Goal: Transaction & Acquisition: Purchase product/service

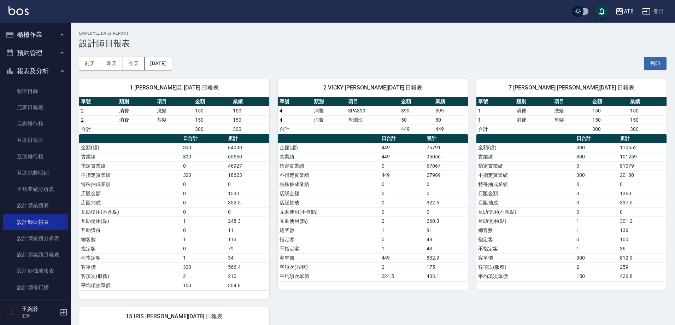
scroll to position [118, 0]
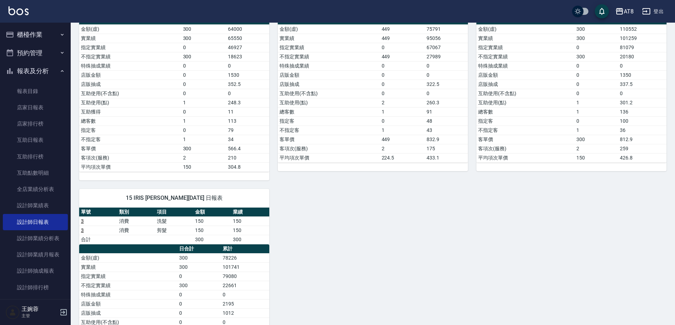
click at [28, 10] on img at bounding box center [18, 10] width 20 height 9
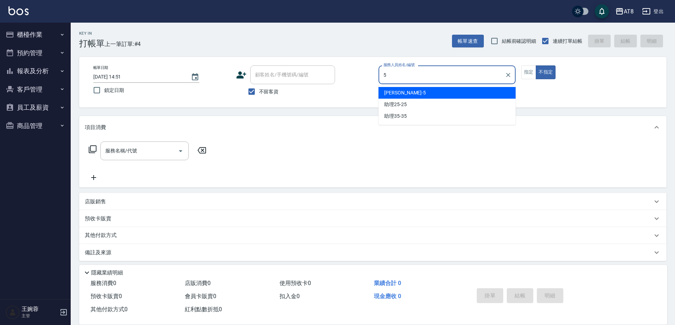
type input "HANK-5"
type button "false"
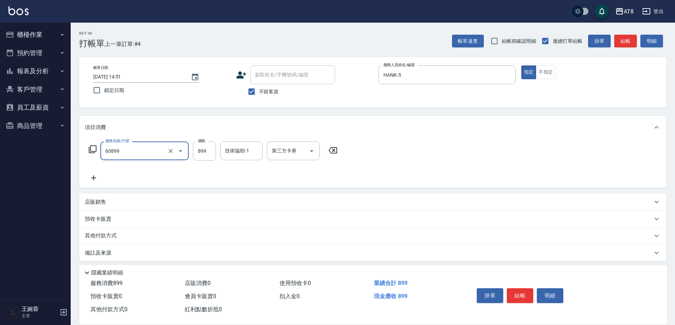
type input "入金SPA899(60899)"
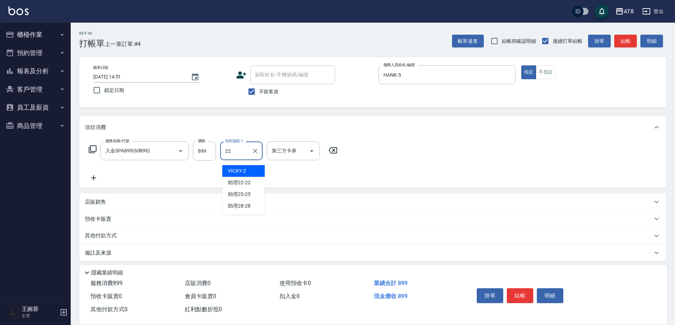
type input "助理22-22"
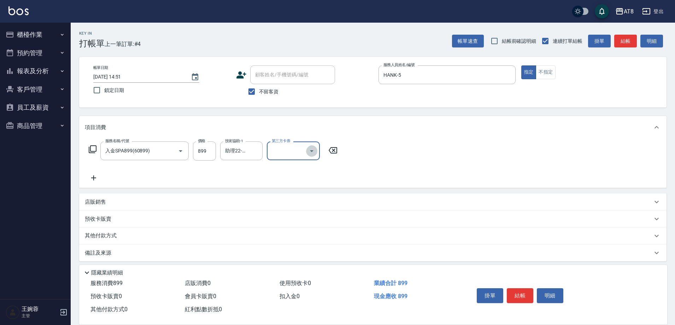
click at [316, 151] on icon "Open" at bounding box center [311, 151] width 8 height 8
click at [316, 221] on span "儲值卡" at bounding box center [295, 218] width 53 height 12
type input "儲值卡"
click at [531, 295] on button "結帳" at bounding box center [520, 295] width 26 height 15
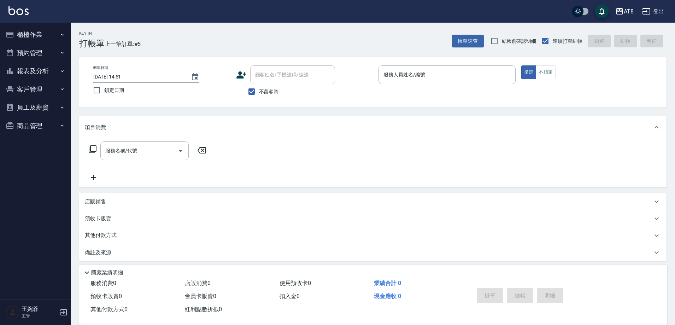
click at [62, 35] on icon "button" at bounding box center [62, 35] width 3 height 2
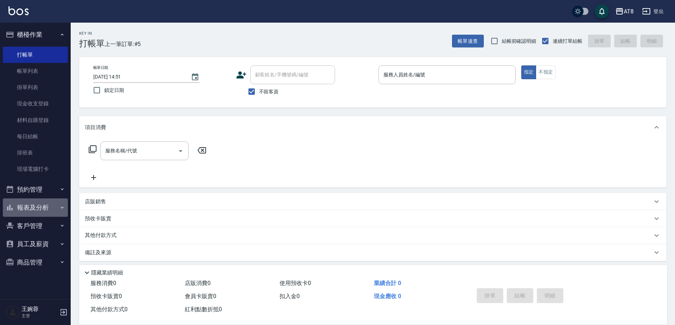
click at [33, 207] on button "報表及分析" at bounding box center [35, 207] width 65 height 18
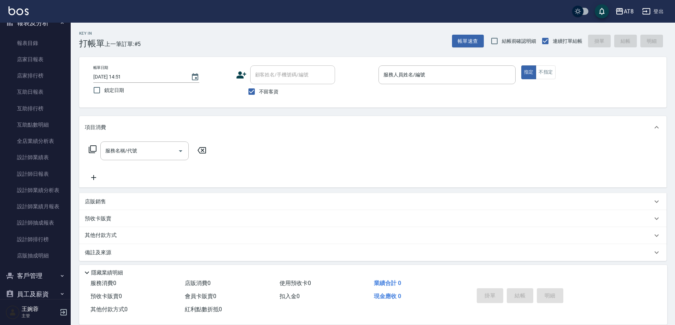
scroll to position [215, 0]
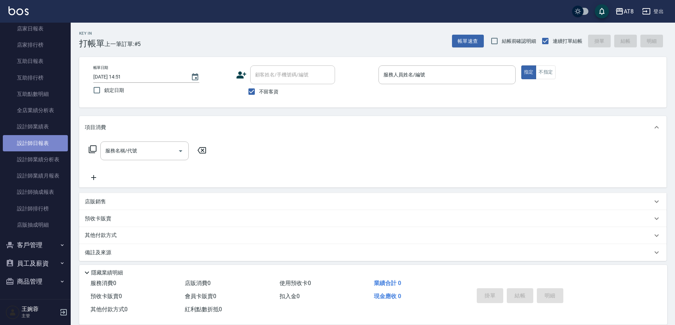
click at [44, 145] on link "設計師日報表" at bounding box center [35, 143] width 65 height 16
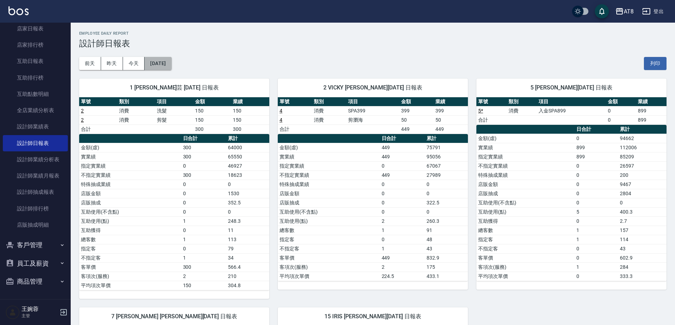
click at [164, 66] on button "[DATE]" at bounding box center [157, 63] width 27 height 13
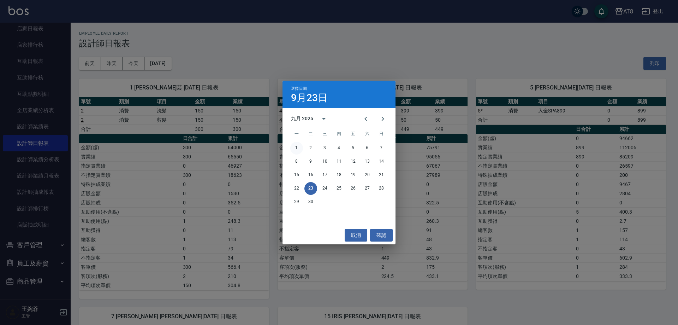
click at [297, 150] on button "1" at bounding box center [296, 148] width 13 height 13
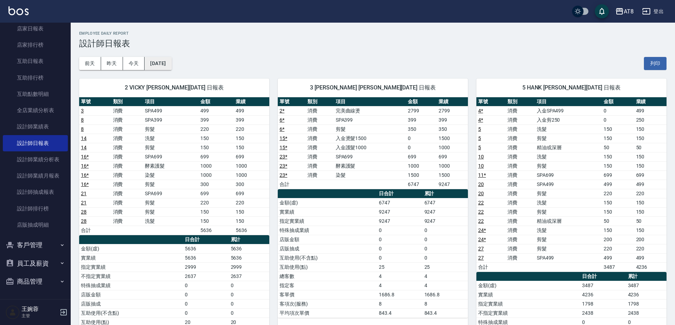
click at [171, 68] on button "[DATE]" at bounding box center [157, 63] width 27 height 13
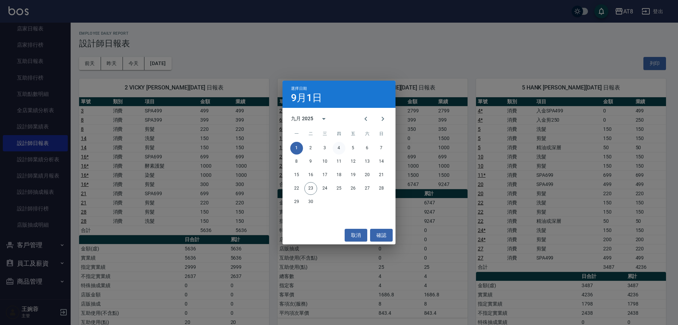
click at [339, 149] on button "4" at bounding box center [339, 148] width 13 height 13
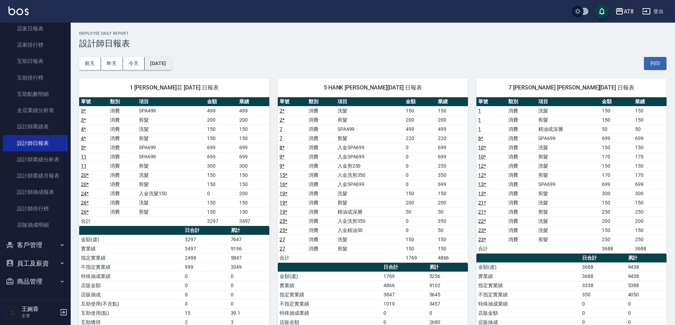
click at [171, 67] on button "[DATE]" at bounding box center [157, 63] width 27 height 13
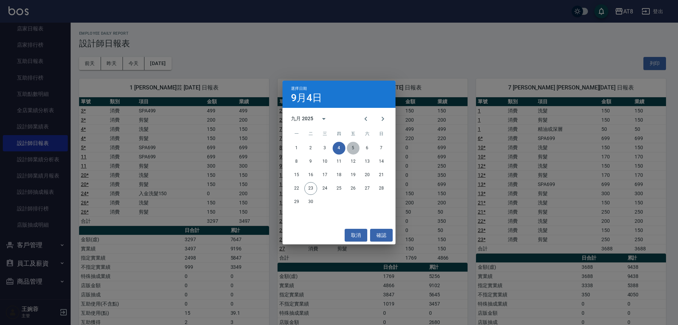
click at [350, 148] on button "5" at bounding box center [353, 148] width 13 height 13
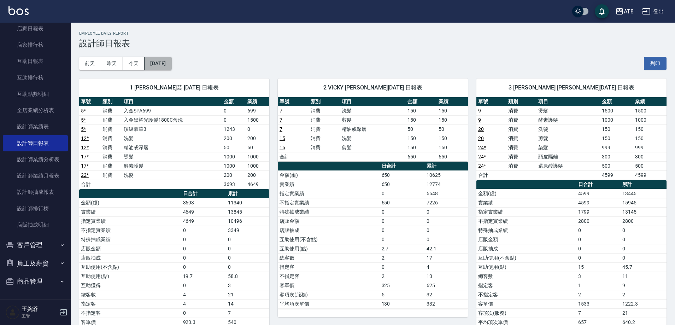
click at [171, 66] on button "[DATE]" at bounding box center [157, 63] width 27 height 13
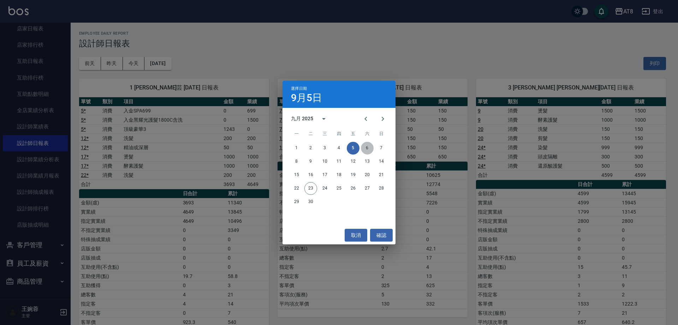
click at [368, 150] on button "6" at bounding box center [367, 148] width 13 height 13
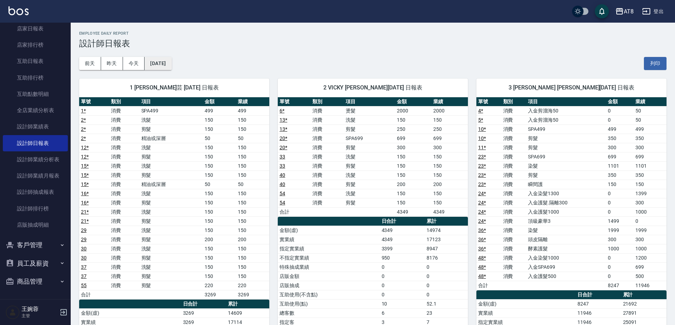
click at [171, 68] on button "[DATE]" at bounding box center [157, 63] width 27 height 13
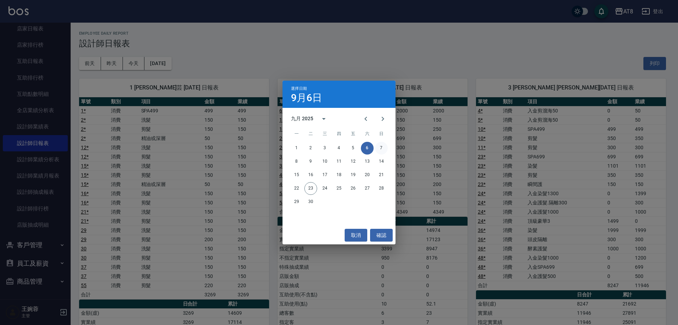
click at [383, 150] on button "7" at bounding box center [381, 148] width 13 height 13
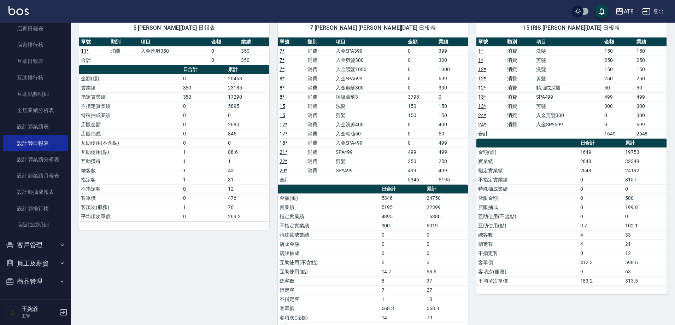
scroll to position [382, 0]
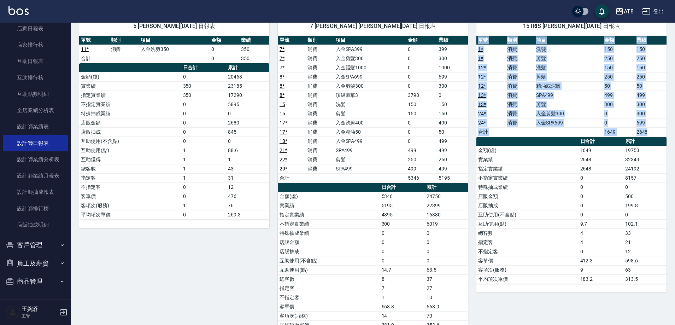
drag, startPoint x: 674, startPoint y: 207, endPoint x: 678, endPoint y: 58, distance: 149.1
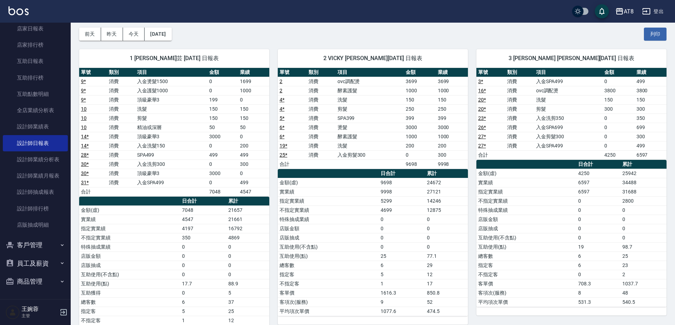
scroll to position [0, 0]
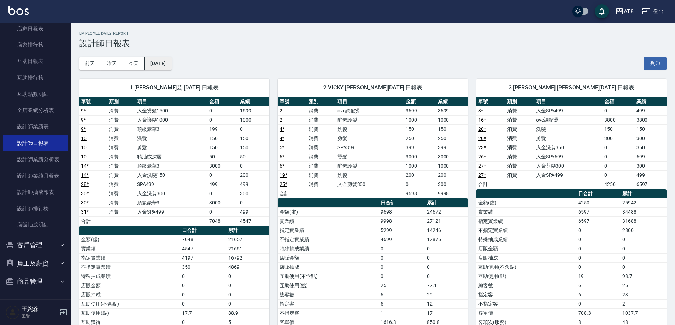
click at [171, 65] on button "[DATE]" at bounding box center [157, 63] width 27 height 13
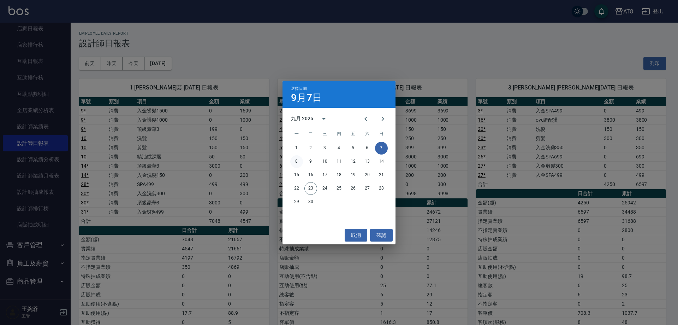
click at [296, 164] on button "8" at bounding box center [296, 161] width 13 height 13
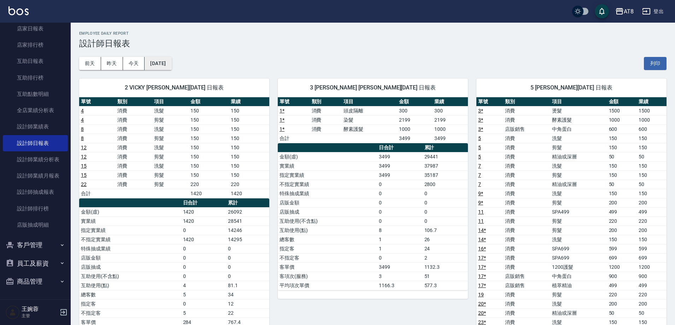
click at [171, 66] on button "[DATE]" at bounding box center [157, 63] width 27 height 13
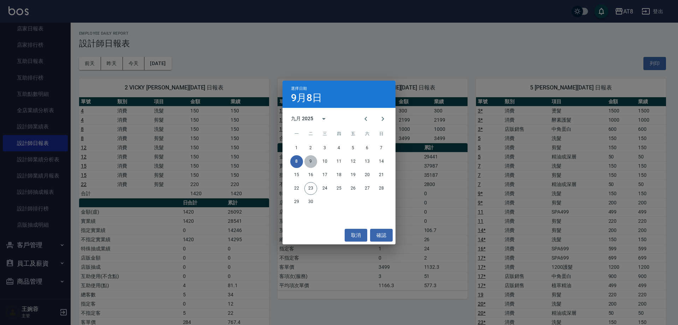
click at [312, 160] on button "9" at bounding box center [311, 161] width 13 height 13
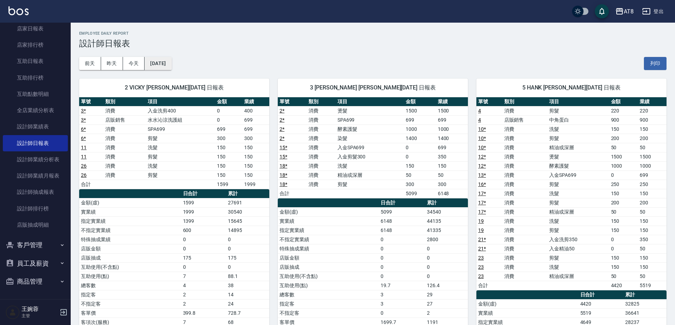
click at [171, 65] on button "[DATE]" at bounding box center [157, 63] width 27 height 13
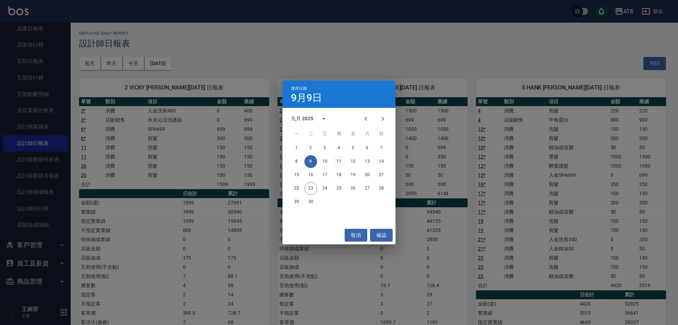
click at [339, 164] on button "11" at bounding box center [339, 161] width 13 height 13
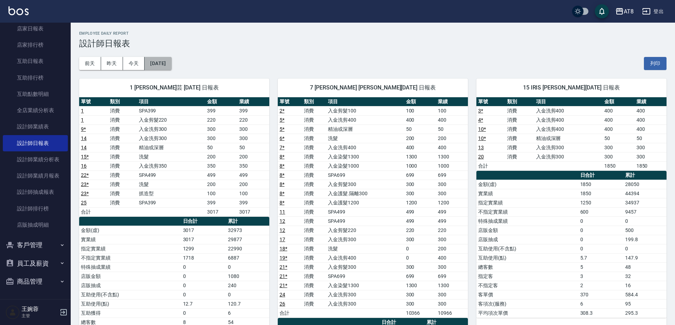
click at [165, 68] on button "[DATE]" at bounding box center [157, 63] width 27 height 13
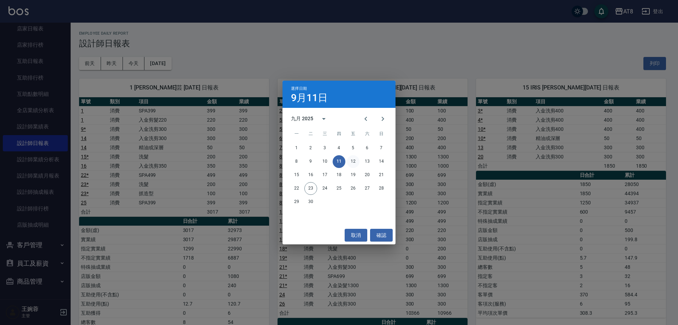
click at [354, 163] on button "12" at bounding box center [353, 161] width 13 height 13
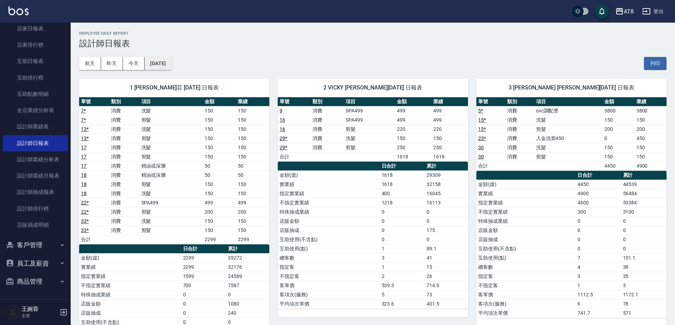
click at [171, 67] on button "[DATE]" at bounding box center [157, 63] width 27 height 13
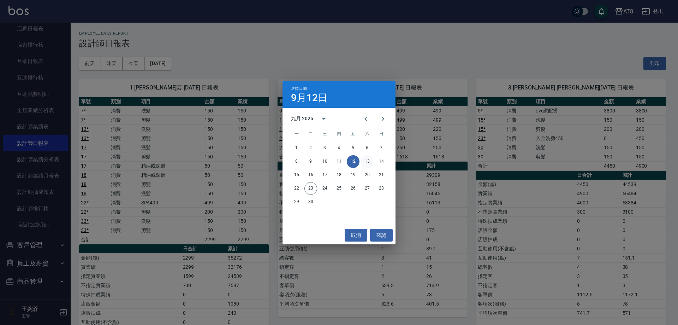
click at [368, 163] on button "13" at bounding box center [367, 161] width 13 height 13
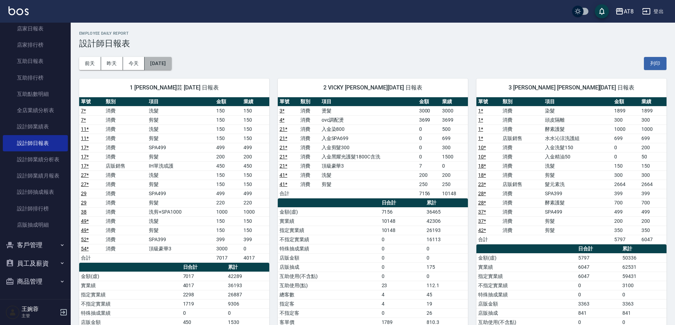
click at [171, 68] on button "[DATE]" at bounding box center [157, 63] width 27 height 13
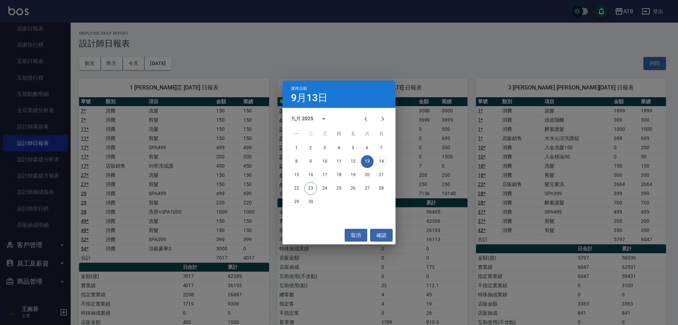
click at [384, 165] on button "14" at bounding box center [381, 161] width 13 height 13
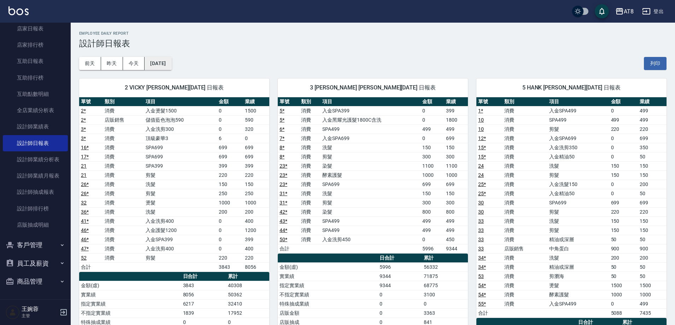
click at [171, 65] on button "[DATE]" at bounding box center [157, 63] width 27 height 13
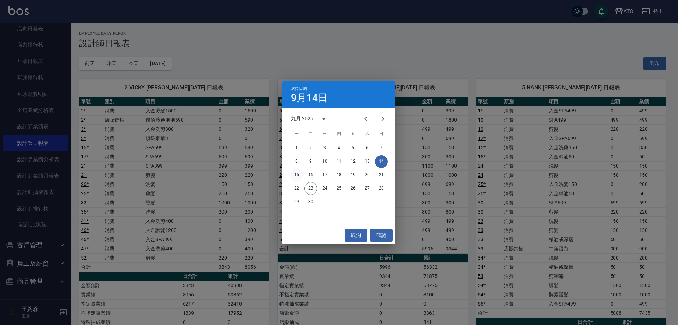
click at [298, 177] on button "15" at bounding box center [296, 175] width 13 height 13
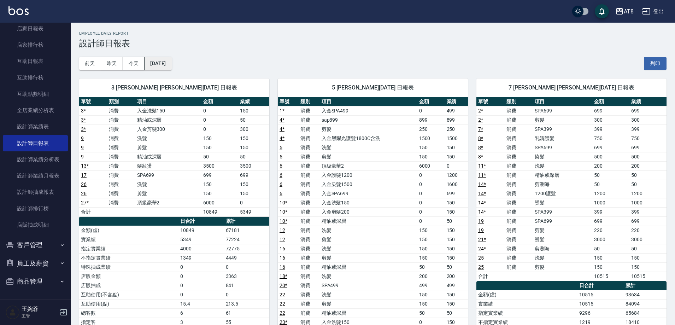
click at [171, 67] on button "[DATE]" at bounding box center [157, 63] width 27 height 13
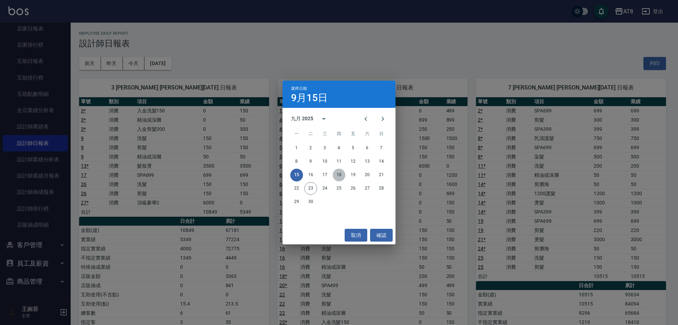
click at [339, 176] on button "18" at bounding box center [339, 175] width 13 height 13
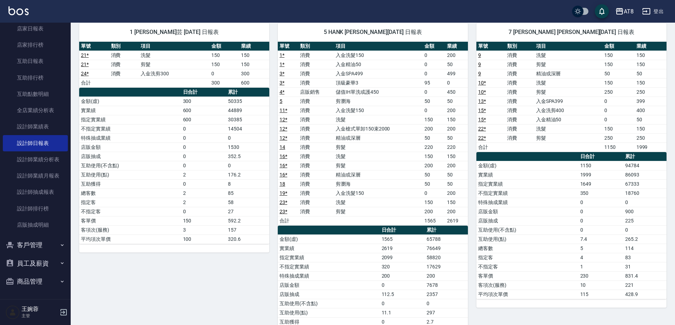
scroll to position [56, 0]
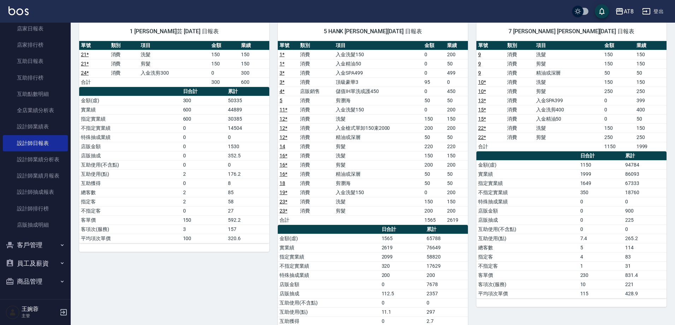
drag, startPoint x: 674, startPoint y: 132, endPoint x: 667, endPoint y: 81, distance: 51.3
click at [668, 81] on div "AT8 [DATE] 設計師日報表 列印時間： [DATE][PHONE_NUMBER]:42 Employee Daily Report 設計師日報表 [D…" at bounding box center [373, 328] width 604 height 724
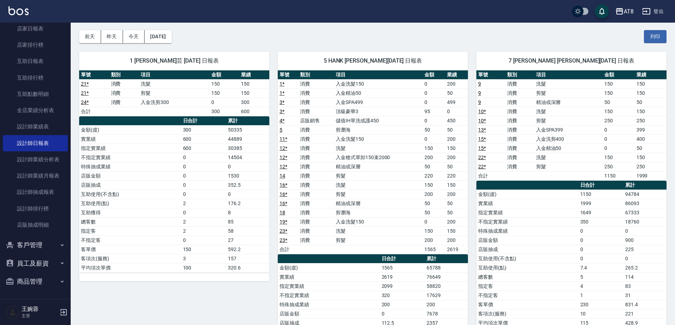
scroll to position [0, 0]
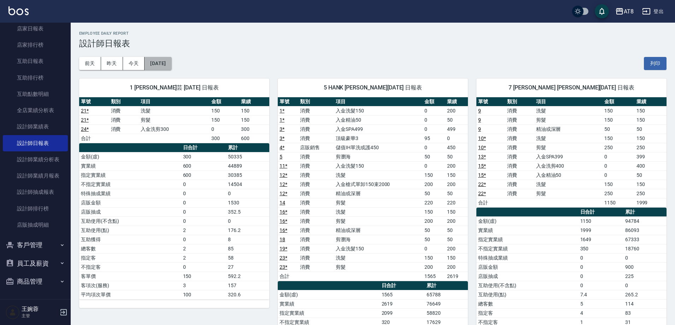
click at [171, 67] on button "[DATE]" at bounding box center [157, 63] width 27 height 13
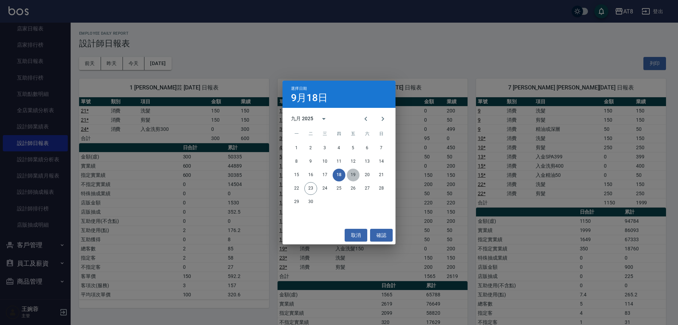
click at [353, 175] on button "19" at bounding box center [353, 175] width 13 height 13
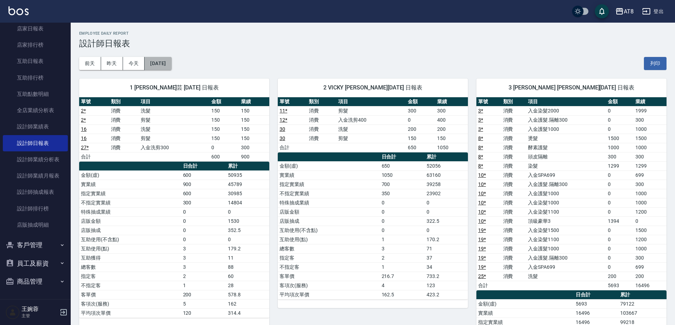
click at [171, 66] on button "[DATE]" at bounding box center [157, 63] width 27 height 13
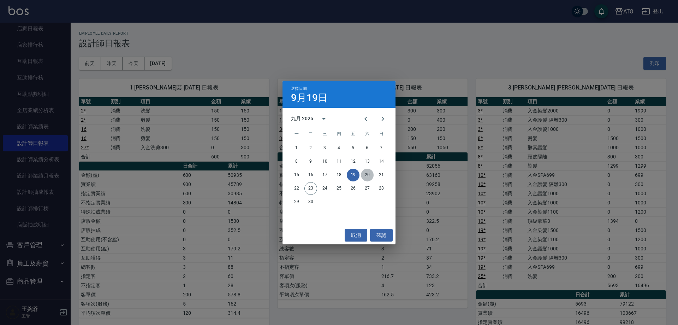
click at [366, 177] on button "20" at bounding box center [367, 175] width 13 height 13
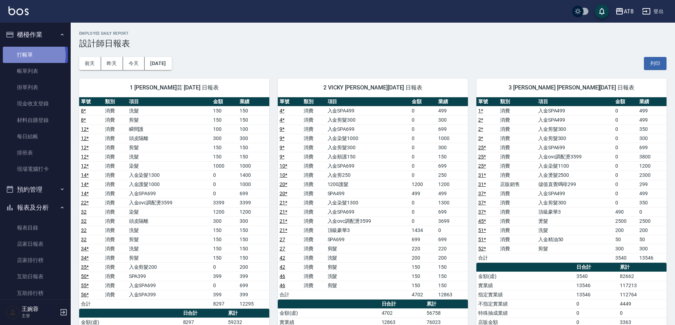
click at [30, 55] on link "打帳單" at bounding box center [35, 55] width 65 height 16
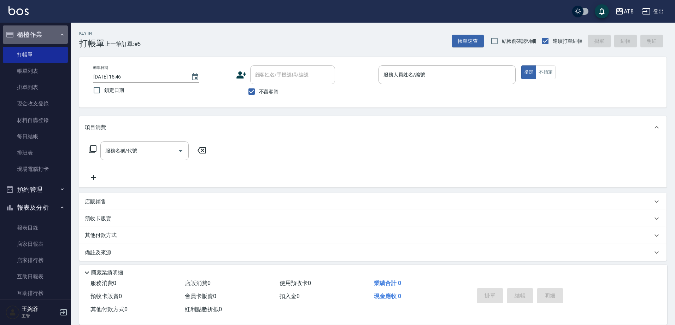
click at [35, 34] on button "櫃檯作業" at bounding box center [35, 34] width 65 height 18
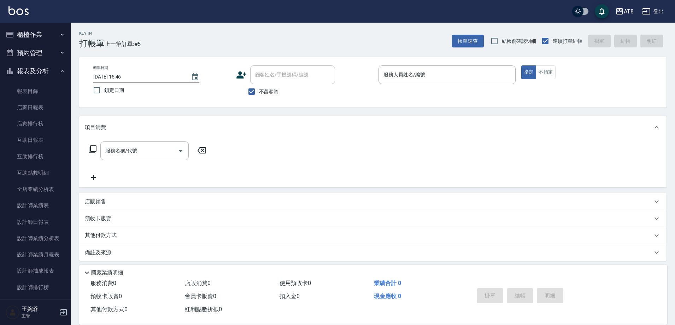
click at [3, 25] on button "櫃檯作業" at bounding box center [35, 34] width 65 height 18
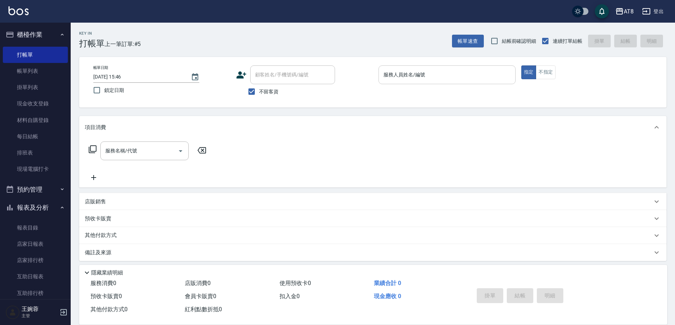
click at [430, 81] on div "服務人員姓名/編號" at bounding box center [446, 74] width 137 height 19
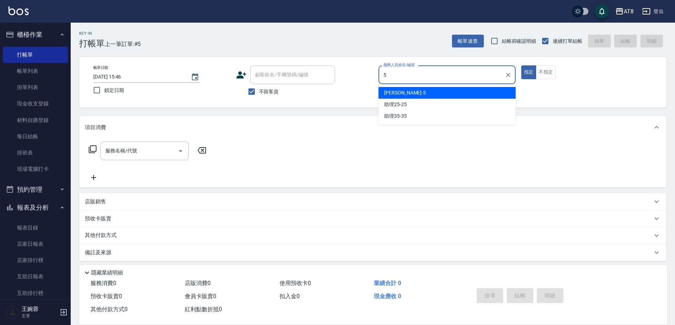
type input "HANK-5"
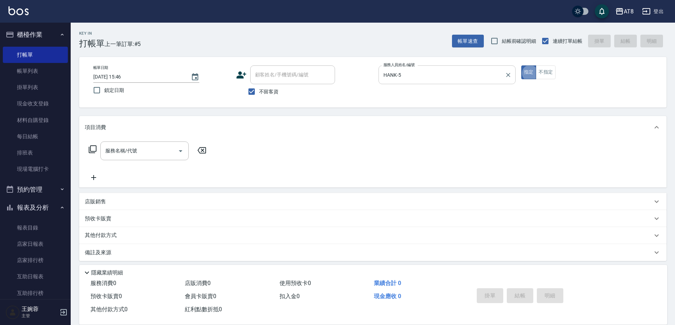
type button "true"
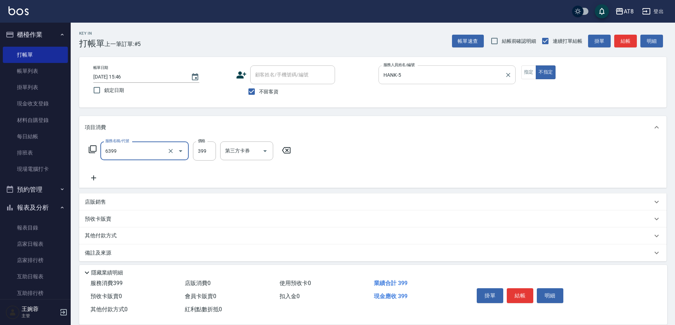
type input "SPA399(6399)"
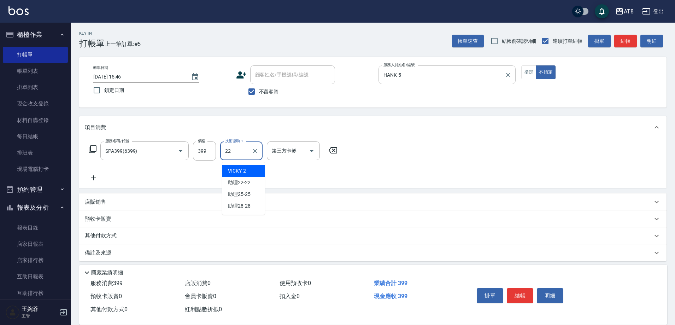
type input "助理22-22"
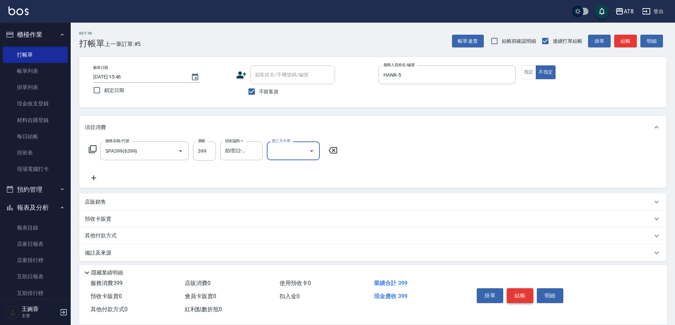
click at [522, 288] on button "結帳" at bounding box center [520, 295] width 26 height 15
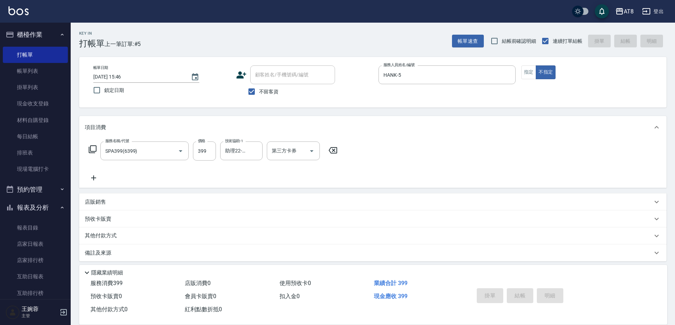
type input "[DATE] 16:05"
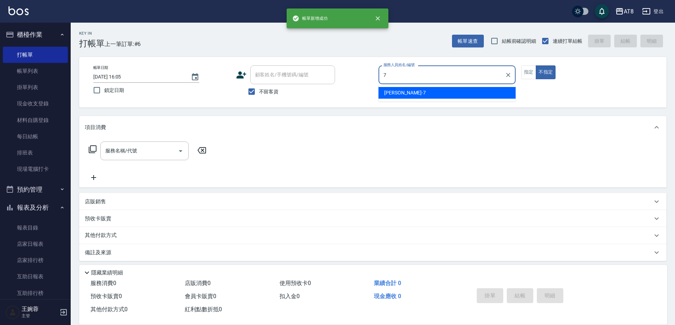
type input "[PERSON_NAME]-7"
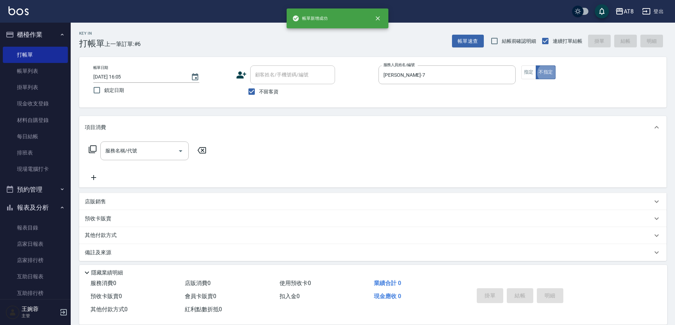
type button "false"
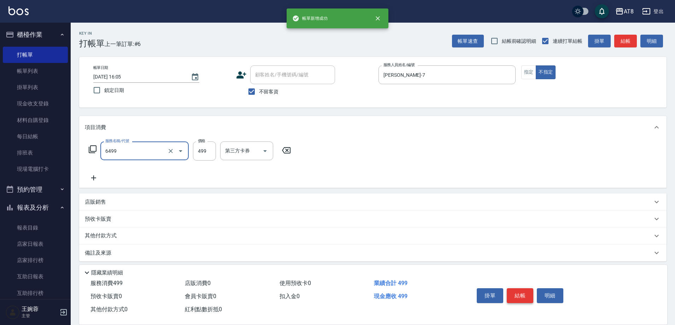
type input "SPA499(6499)"
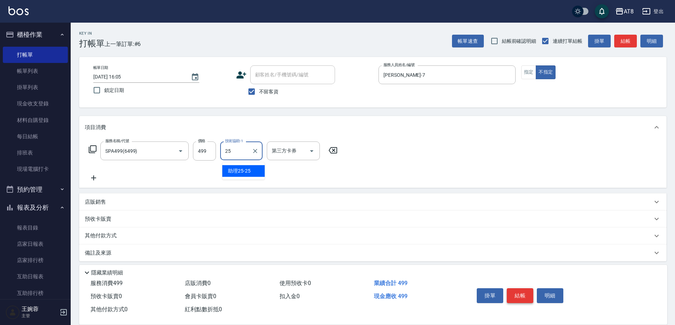
type input "助理25-25"
click at [535, 277] on div "掛單 結帳 明細" at bounding box center [561, 296] width 193 height 39
click at [533, 288] on button "結帳" at bounding box center [520, 295] width 26 height 15
